Goal: Information Seeking & Learning: Learn about a topic

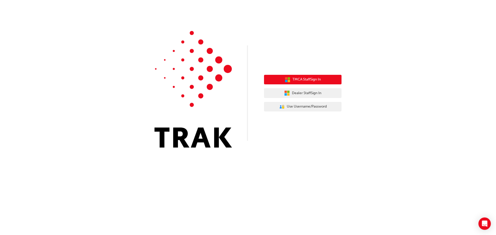
click at [304, 78] on span "TMCA Staff Sign In" at bounding box center [306, 80] width 28 height 6
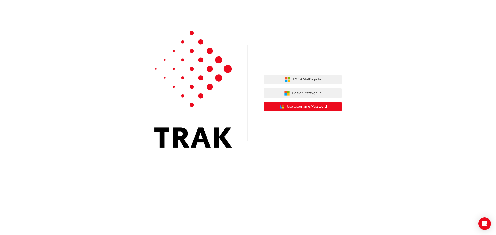
click at [305, 104] on button "User Authentication Icon - Blue Person, Gold Lock Use Username/Password" at bounding box center [303, 107] width 78 height 10
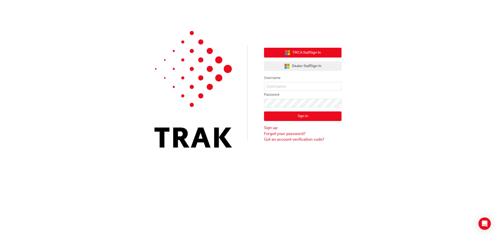
click at [296, 50] on span "TMCA Staff Sign In" at bounding box center [306, 53] width 28 height 6
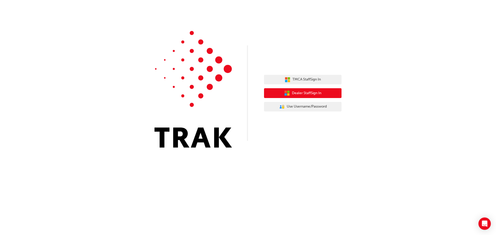
click at [299, 93] on span "Dealer Staff Sign In" at bounding box center [306, 93] width 29 height 6
click at [290, 95] on button "Dealer Staff Sign In" at bounding box center [303, 93] width 78 height 10
click at [316, 94] on span "Dealer Staff Sign In" at bounding box center [306, 93] width 29 height 6
click at [289, 93] on icon "button" at bounding box center [287, 93] width 6 height 6
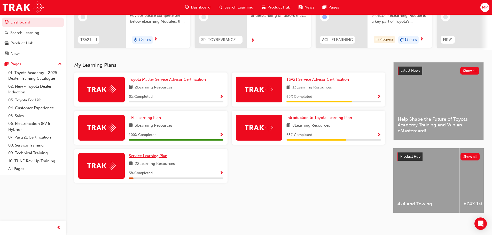
scroll to position [22, 0]
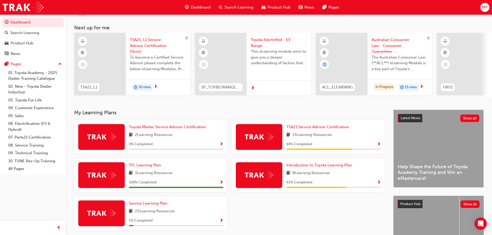
click at [138, 45] on span "TSA21_L1 Service Advisor Certification (Quiz)" at bounding box center [158, 46] width 56 height 18
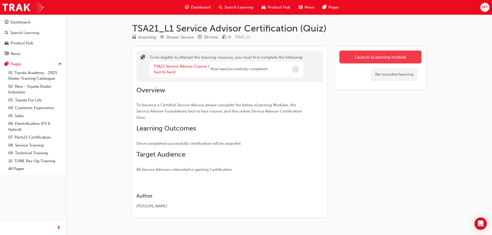
click at [377, 57] on button "Launch eLearning module" at bounding box center [380, 57] width 82 height 13
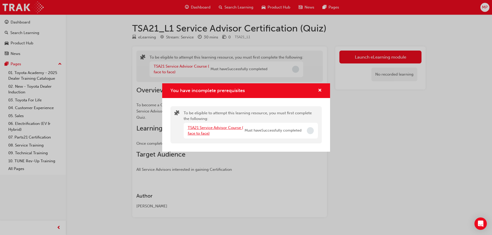
click at [203, 132] on link "TSA21 Service Advisor Course ( face to face)" at bounding box center [216, 131] width 56 height 11
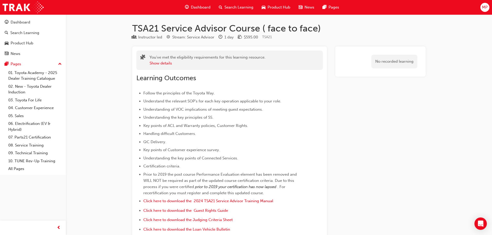
click at [201, 6] on span "Dashboard" at bounding box center [201, 7] width 20 height 6
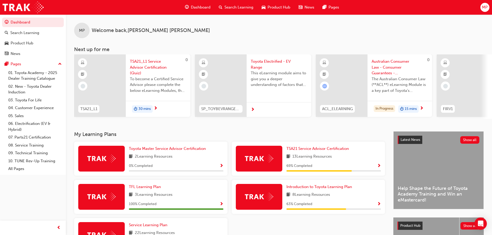
click at [261, 64] on span "Toyota Electrified - EV Range" at bounding box center [279, 65] width 56 height 12
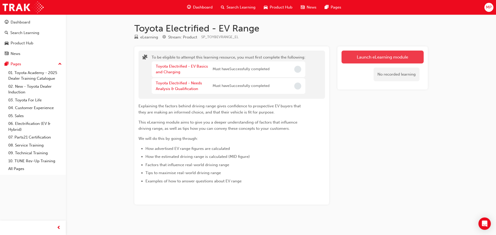
click at [377, 56] on button "Launch eLearning module" at bounding box center [383, 57] width 82 height 13
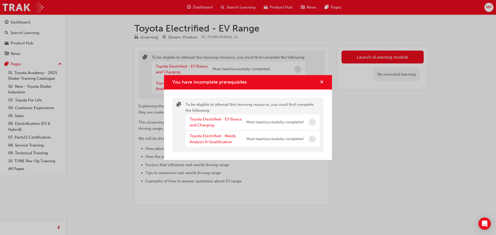
click at [322, 81] on span "cross-icon" at bounding box center [322, 82] width 4 height 5
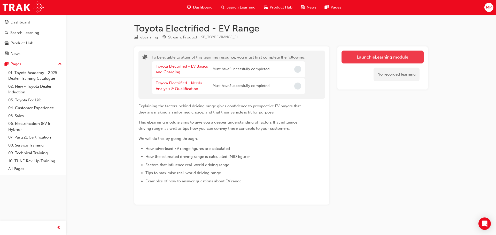
click at [372, 56] on button "Launch eLearning module" at bounding box center [383, 57] width 82 height 13
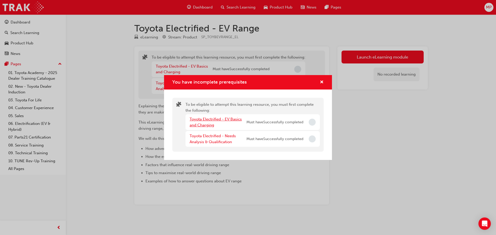
click at [215, 118] on link "Toyota Electrified - EV Basics and Charging" at bounding box center [216, 122] width 52 height 11
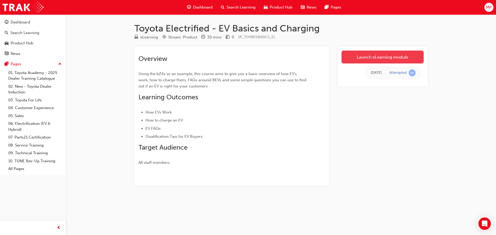
click at [372, 55] on link "Launch eLearning module" at bounding box center [383, 57] width 82 height 13
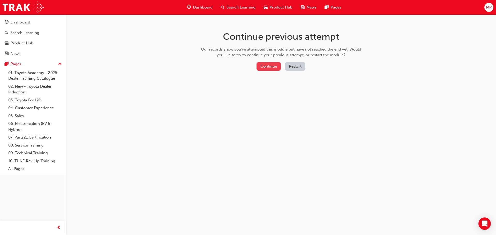
click at [272, 67] on button "Continue" at bounding box center [269, 66] width 24 height 9
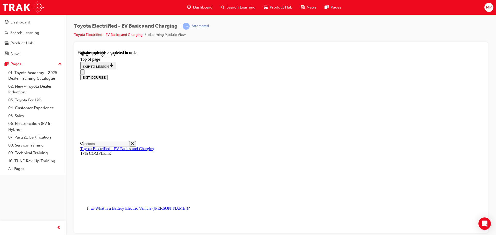
scroll to position [171, 0]
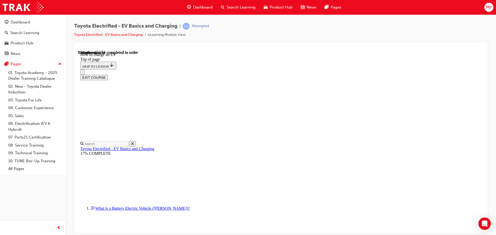
drag, startPoint x: 269, startPoint y: 208, endPoint x: 338, endPoint y: 213, distance: 69.7
drag, startPoint x: 340, startPoint y: 207, endPoint x: 387, endPoint y: 211, distance: 46.9
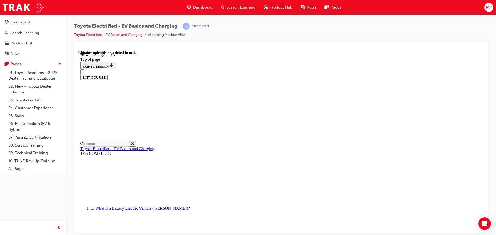
scroll to position [1669, 0]
drag, startPoint x: 198, startPoint y: 93, endPoint x: 435, endPoint y: 104, distance: 237.2
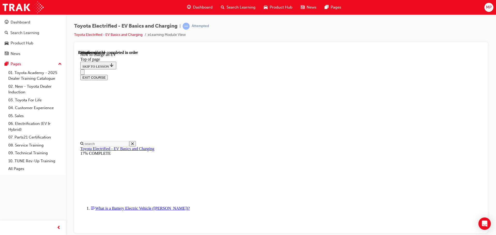
scroll to position [1980, 0]
drag, startPoint x: 199, startPoint y: 199, endPoint x: 375, endPoint y: 205, distance: 175.5
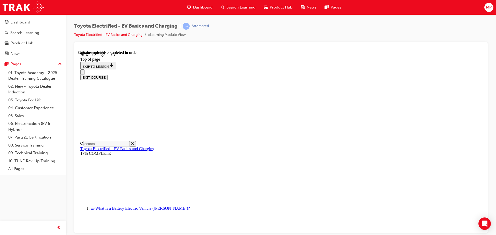
scroll to position [327, 0]
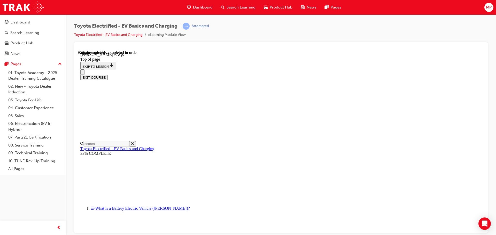
scroll to position [119, 0]
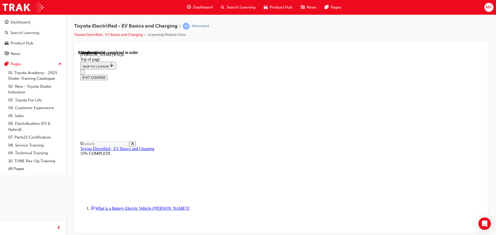
drag, startPoint x: 406, startPoint y: 112, endPoint x: 405, endPoint y: 120, distance: 8.3
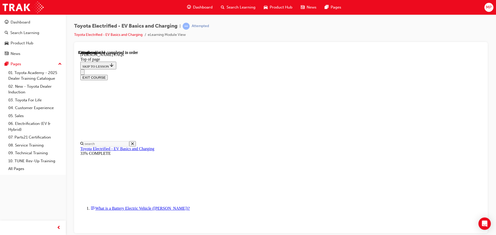
scroll to position [805, 0]
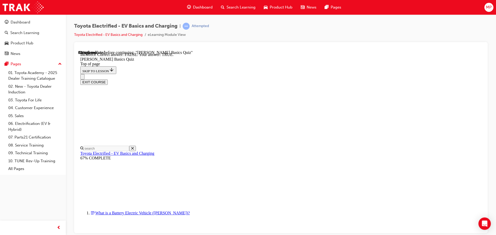
scroll to position [57, 0]
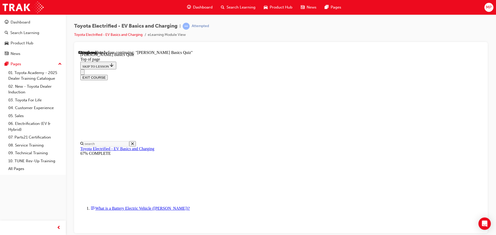
scroll to position [102, 0]
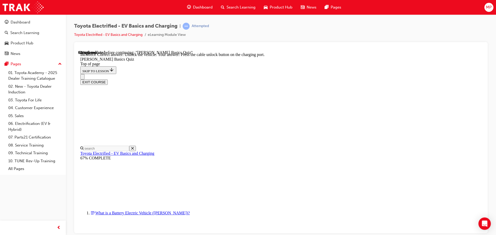
scroll to position [144, 0]
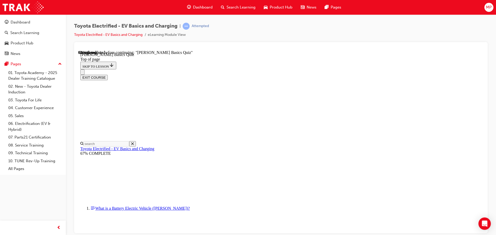
scroll to position [52, 0]
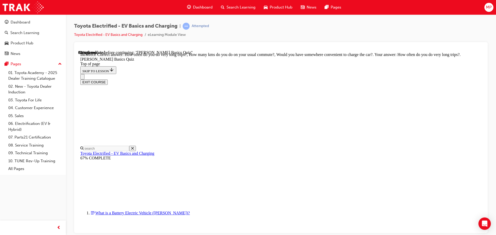
scroll to position [98, 0]
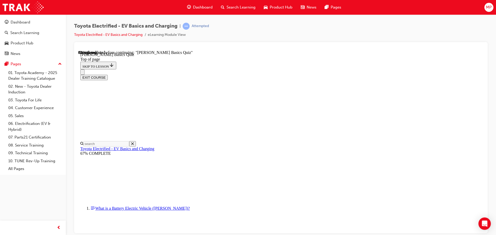
scroll to position [16, 0]
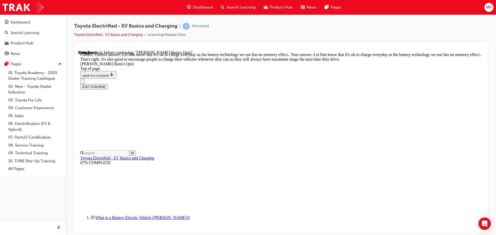
scroll to position [105, 0]
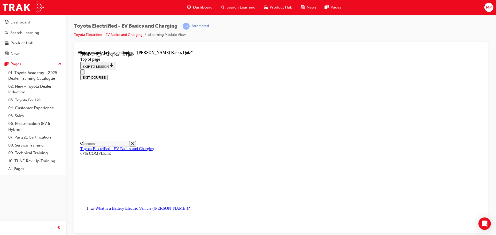
scroll to position [97, 0]
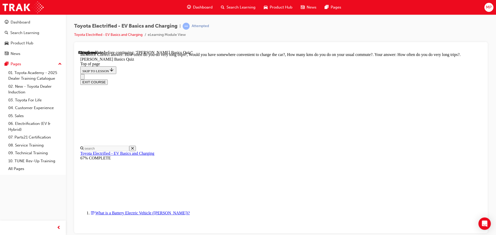
scroll to position [98, 0]
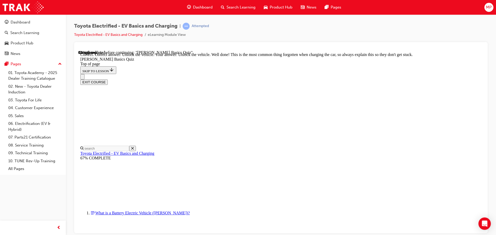
scroll to position [176, 0]
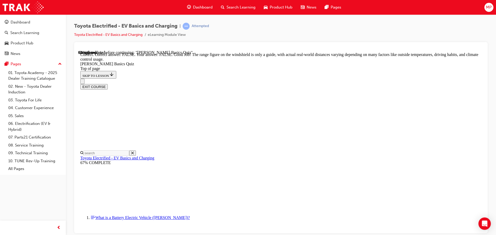
scroll to position [94, 0]
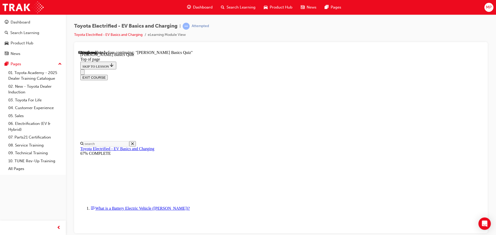
scroll to position [51, 0]
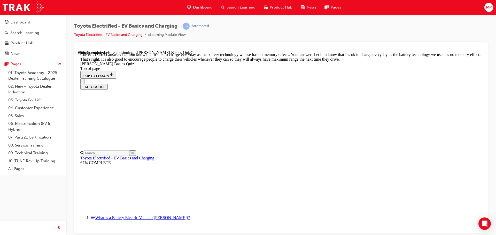
scroll to position [105, 0]
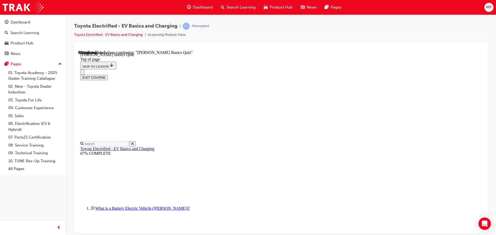
scroll to position [42, 0]
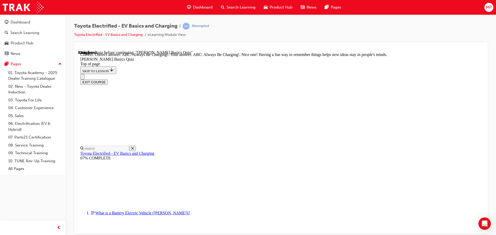
scroll to position [109, 0]
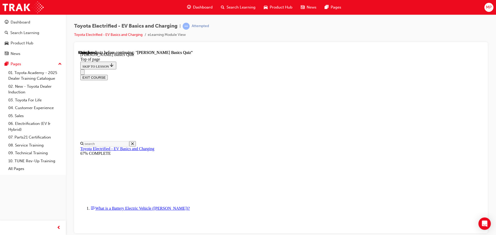
scroll to position [97, 0]
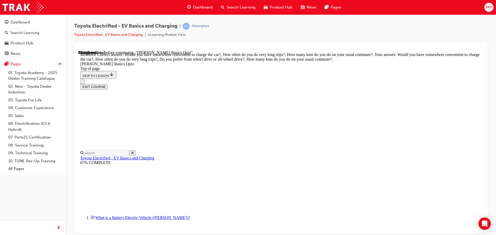
scroll to position [98, 0]
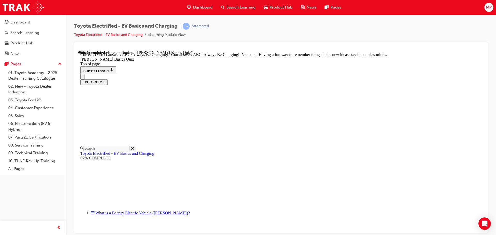
scroll to position [109, 0]
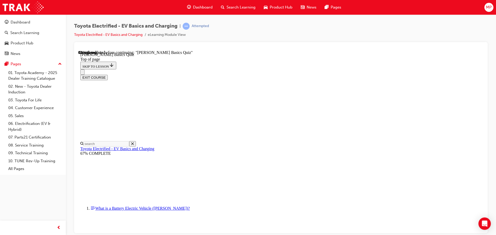
scroll to position [16, 0]
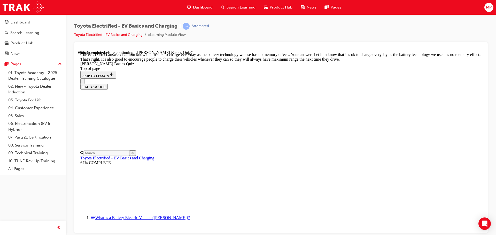
scroll to position [105, 0]
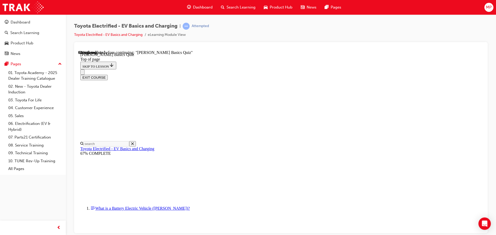
scroll to position [16, 0]
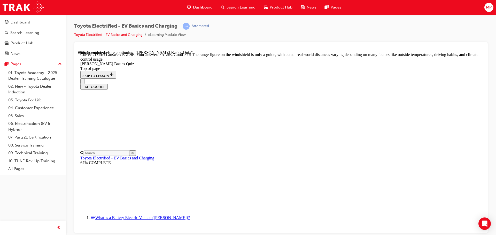
scroll to position [94, 0]
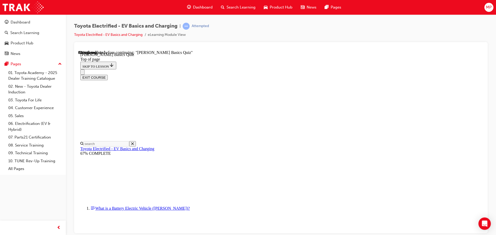
scroll to position [128, 0]
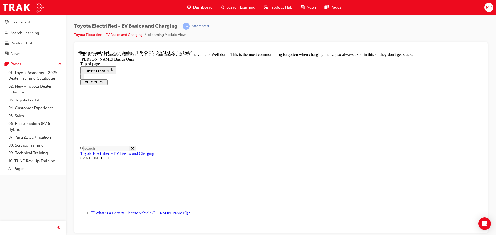
scroll to position [176, 0]
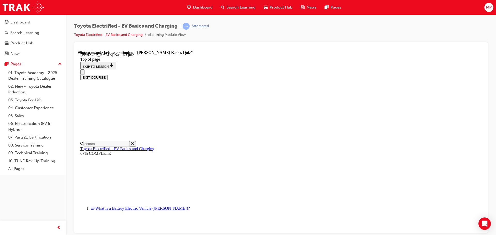
scroll to position [97, 0]
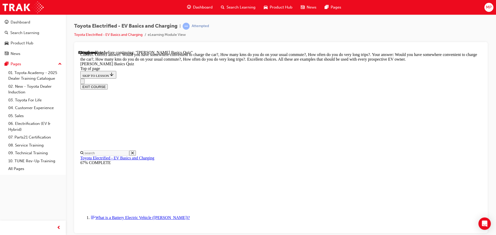
scroll to position [130, 0]
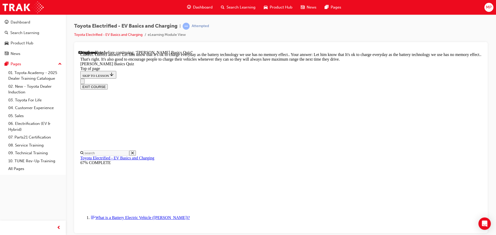
scroll to position [105, 0]
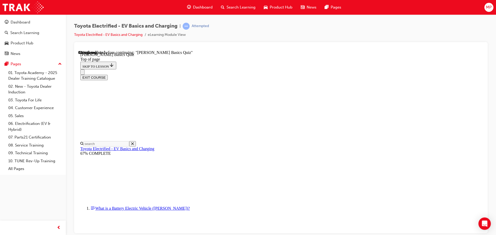
scroll to position [16, 0]
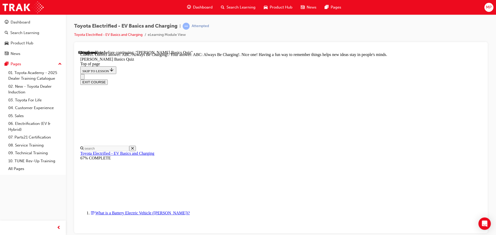
scroll to position [109, 0]
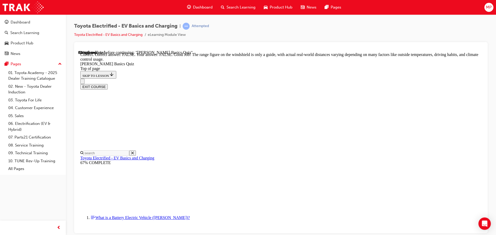
scroll to position [94, 0]
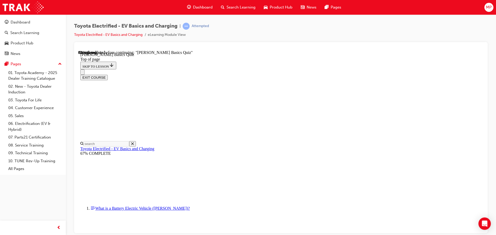
scroll to position [85, 0]
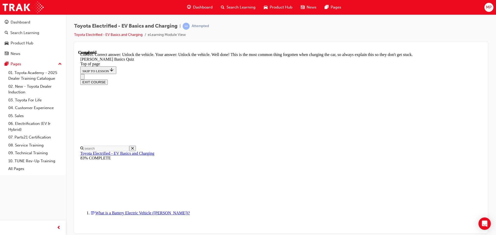
scroll to position [176, 0]
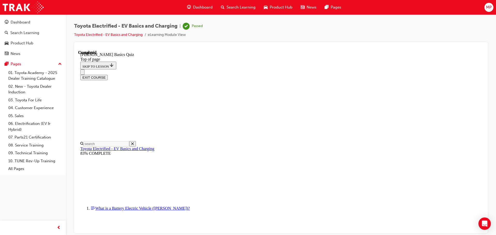
scroll to position [97, 0]
click at [108, 75] on button "EXIT COURSE" at bounding box center [93, 77] width 27 height 5
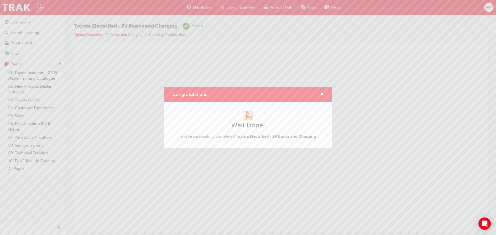
scroll to position [0, 0]
click at [319, 95] on div "Congratulations!" at bounding box center [320, 94] width 8 height 6
click at [321, 93] on span "cross-icon" at bounding box center [322, 94] width 4 height 5
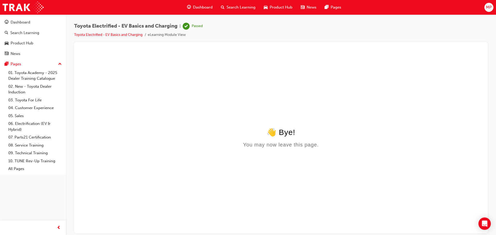
click at [200, 6] on span "Dashboard" at bounding box center [203, 7] width 20 height 6
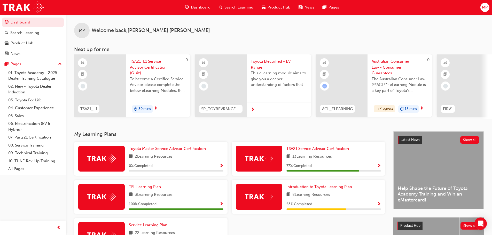
click at [262, 61] on span "Toyota Electrified - EV Range" at bounding box center [279, 65] width 56 height 12
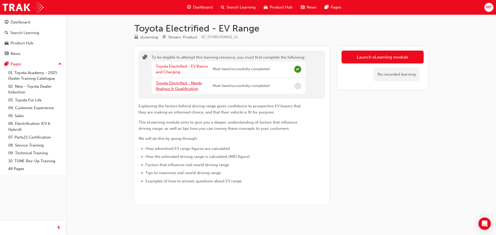
click at [172, 87] on link "Toyota Electrified - Needs Analysis & Qualification" at bounding box center [179, 86] width 46 height 11
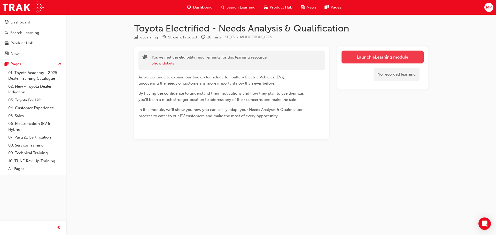
click at [368, 58] on link "Launch eLearning module" at bounding box center [383, 57] width 82 height 13
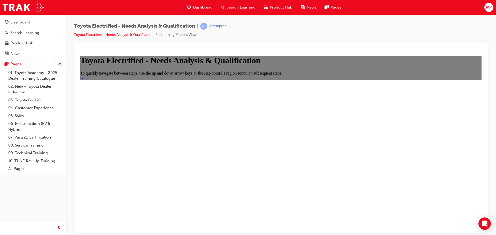
click at [83, 80] on icon "Start" at bounding box center [81, 77] width 3 height 4
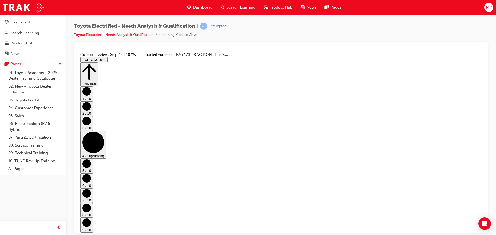
scroll to position [167, 0]
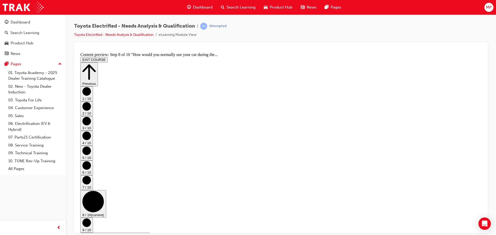
scroll to position [137, 0]
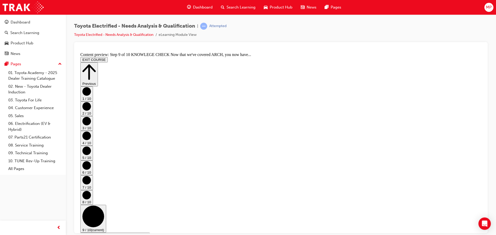
scroll to position [93, 0]
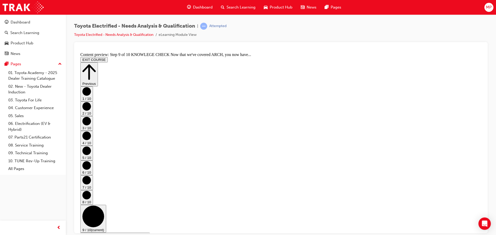
click at [98, 64] on button "Previous" at bounding box center [89, 74] width 18 height 24
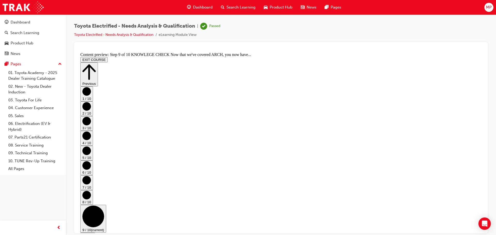
click at [108, 57] on button "EXIT COURSE" at bounding box center [93, 59] width 27 height 5
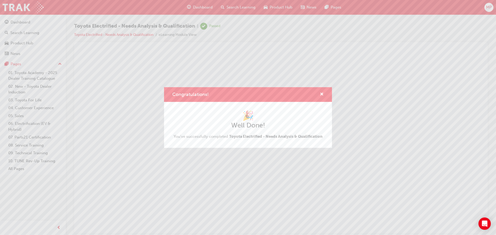
click at [208, 7] on div "Congratulations! 🎉 Well Done! You've successfully completed Toyota Electrified …" at bounding box center [248, 117] width 496 height 235
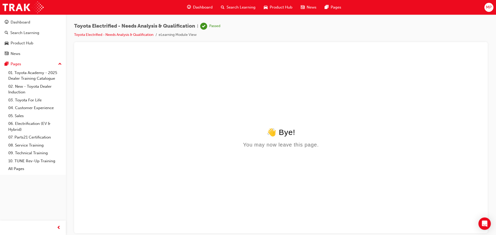
click at [200, 6] on span "Dashboard" at bounding box center [203, 7] width 20 height 6
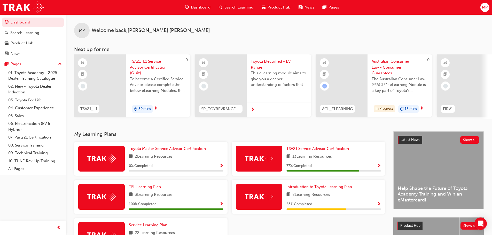
click at [259, 64] on span "Toyota Electrified - EV Range" at bounding box center [279, 65] width 56 height 12
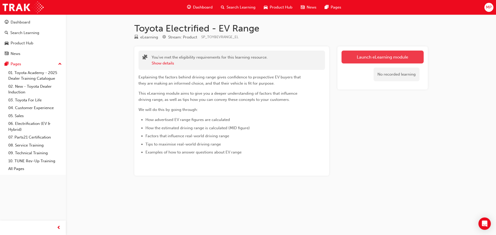
click at [375, 54] on link "Launch eLearning module" at bounding box center [383, 57] width 82 height 13
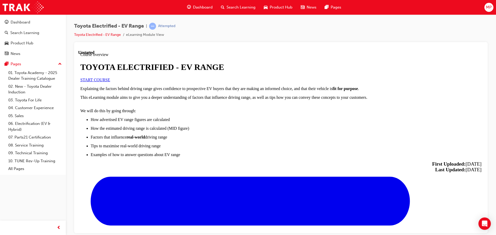
click at [110, 82] on span "START COURSE" at bounding box center [95, 80] width 30 height 4
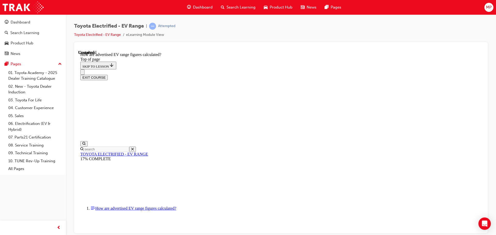
scroll to position [277, 0]
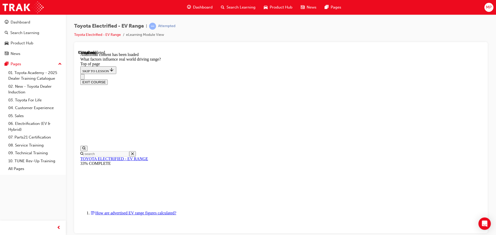
scroll to position [650, 0]
drag, startPoint x: 305, startPoint y: 114, endPoint x: 243, endPoint y: 180, distance: 91.0
drag, startPoint x: 324, startPoint y: 113, endPoint x: 258, endPoint y: 181, distance: 95.0
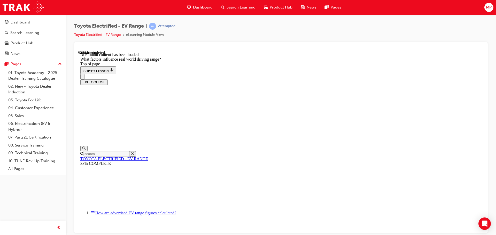
drag, startPoint x: 376, startPoint y: 185, endPoint x: 378, endPoint y: 182, distance: 4.2
drag, startPoint x: 332, startPoint y: 121, endPoint x: 398, endPoint y: 188, distance: 93.7
drag, startPoint x: 314, startPoint y: 119, endPoint x: 246, endPoint y: 188, distance: 97.6
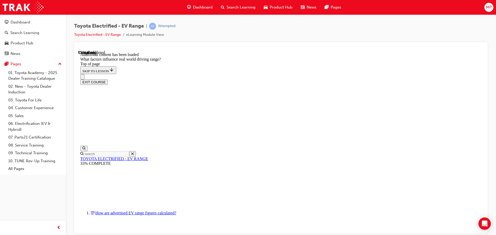
drag, startPoint x: 315, startPoint y: 109, endPoint x: 388, endPoint y: 178, distance: 100.7
drag, startPoint x: 329, startPoint y: 110, endPoint x: 262, endPoint y: 175, distance: 93.4
drag, startPoint x: 321, startPoint y: 107, endPoint x: 391, endPoint y: 177, distance: 98.8
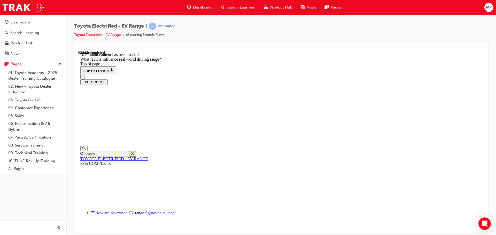
drag, startPoint x: 318, startPoint y: 106, endPoint x: 381, endPoint y: 169, distance: 89.5
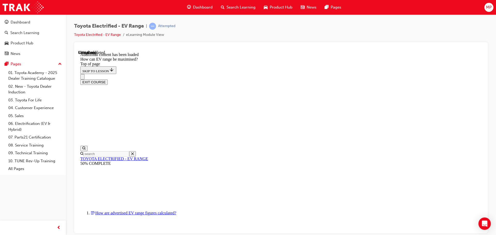
scroll to position [68, 0]
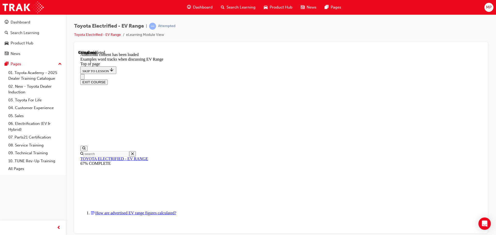
scroll to position [408, 0]
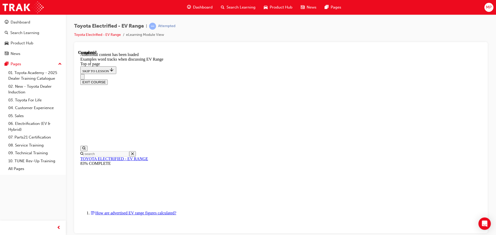
scroll to position [564, 0]
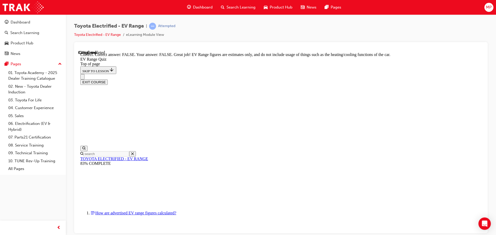
scroll to position [95, 0]
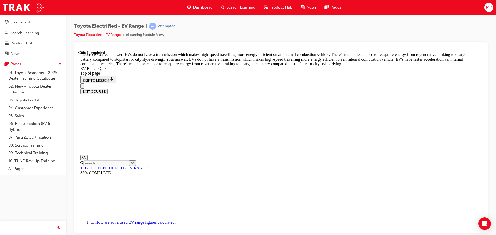
scroll to position [103, 0]
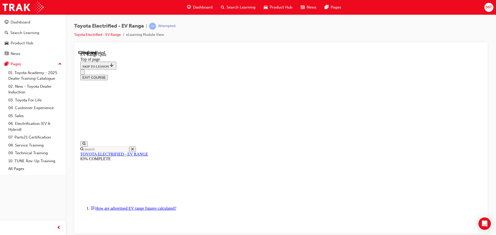
scroll to position [42, 0]
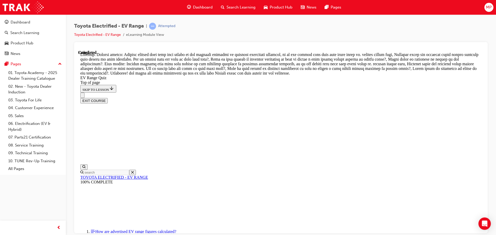
scroll to position [183, 0]
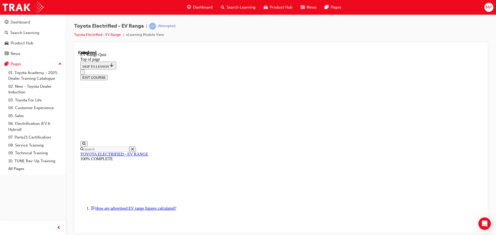
scroll to position [82, 0]
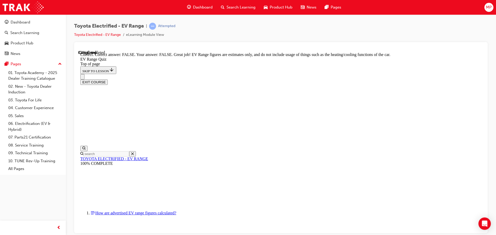
scroll to position [95, 0]
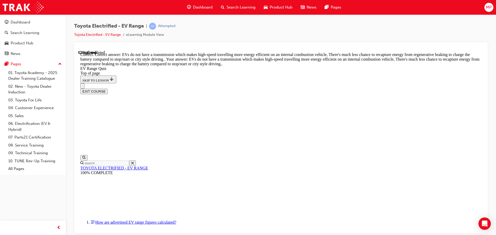
scroll to position [128, 0]
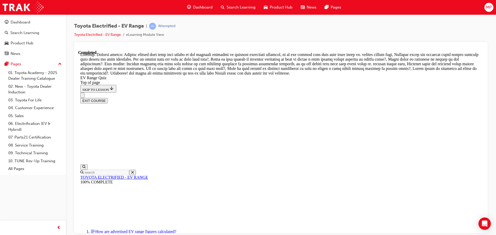
scroll to position [183, 0]
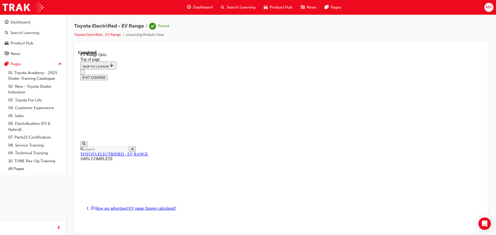
scroll to position [82, 0]
click at [108, 75] on button "EXIT COURSE" at bounding box center [93, 77] width 27 height 5
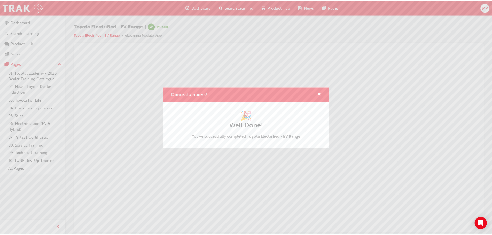
scroll to position [0, 0]
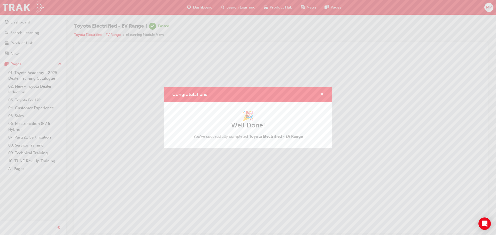
click at [322, 92] on span "cross-icon" at bounding box center [322, 94] width 4 height 5
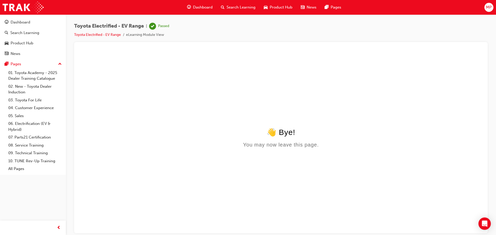
click at [203, 5] on span "Dashboard" at bounding box center [203, 7] width 20 height 6
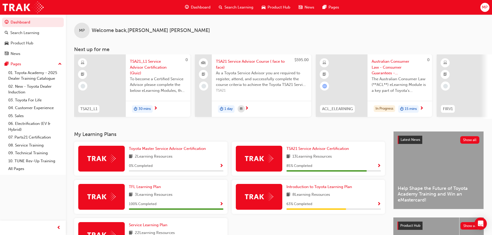
click at [152, 67] on span "TSA21_L1 Service Advisor Certification (Quiz)" at bounding box center [158, 68] width 56 height 18
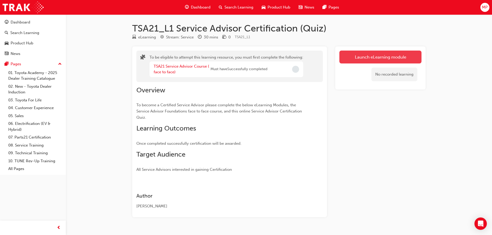
click at [368, 56] on button "Launch eLearning module" at bounding box center [380, 57] width 82 height 13
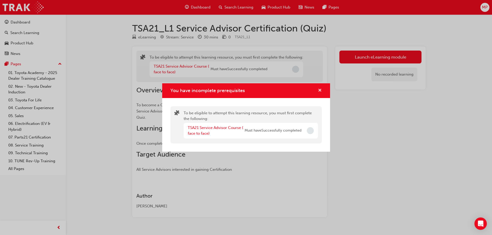
click at [321, 90] on span "cross-icon" at bounding box center [320, 91] width 4 height 5
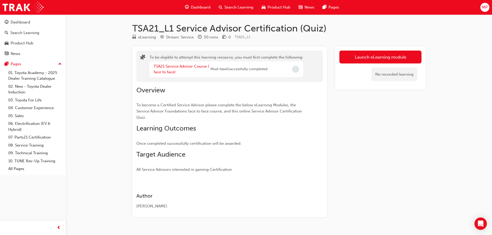
click at [195, 5] on span "Dashboard" at bounding box center [201, 7] width 20 height 6
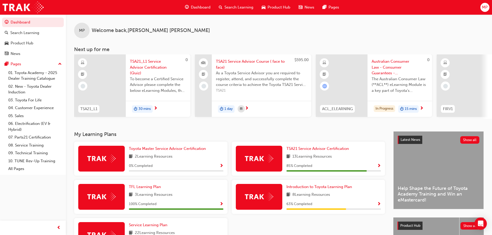
click at [257, 61] on span "TSA21 Service Advisor Course ( face to face)" at bounding box center [261, 65] width 91 height 12
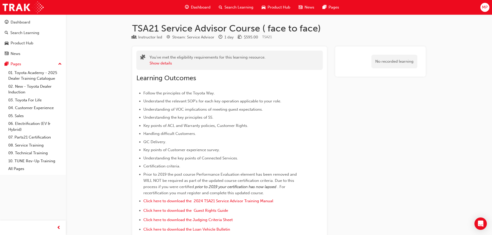
click at [193, 5] on span "Dashboard" at bounding box center [201, 7] width 20 height 6
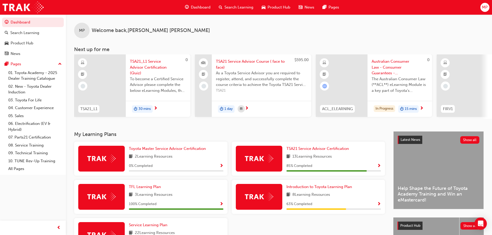
click at [484, 7] on span "MP" at bounding box center [485, 7] width 6 height 6
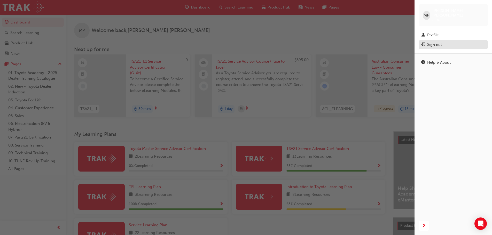
click at [428, 42] on div "Sign out" at bounding box center [434, 45] width 15 height 6
